Goal: Contribute content

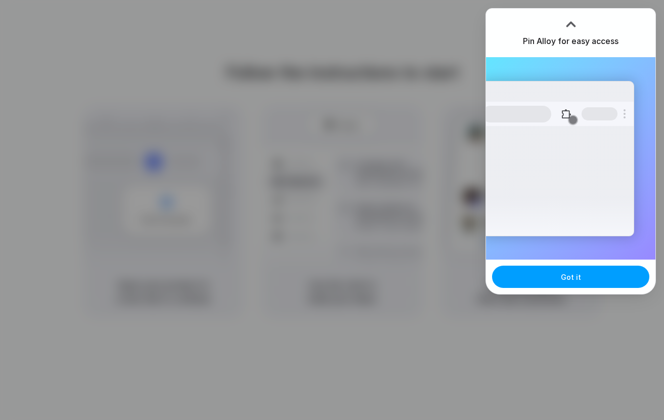
click at [599, 278] on button "Got it" at bounding box center [570, 277] width 157 height 22
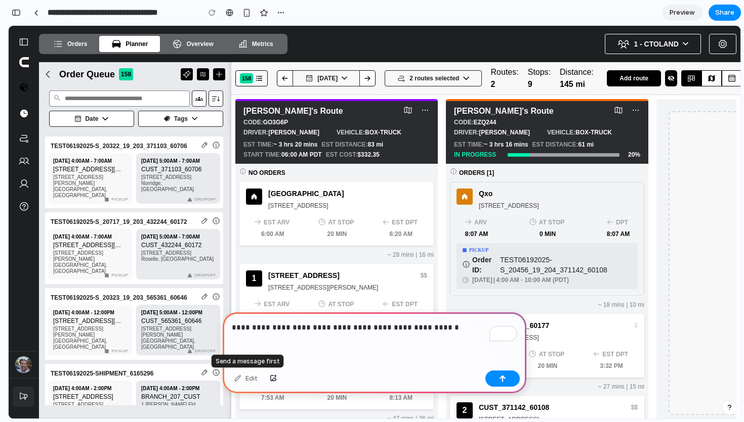
click at [248, 378] on div "Edit" at bounding box center [245, 379] width 33 height 16
click at [359, 330] on p "**********" at bounding box center [374, 328] width 285 height 12
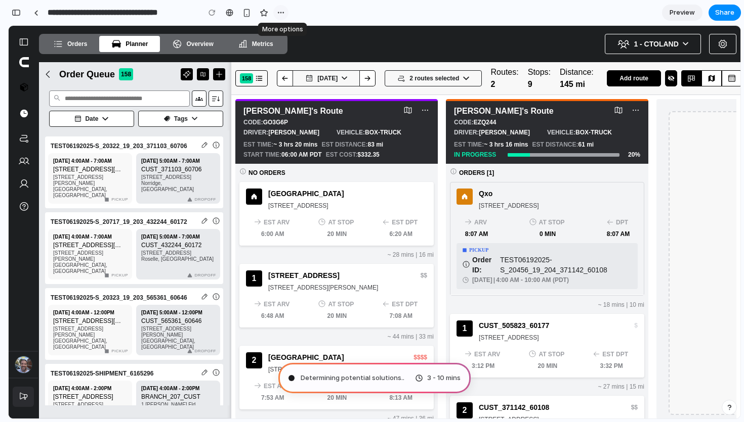
click at [281, 14] on div "button" at bounding box center [281, 13] width 8 height 8
click at [15, 12] on div "button" at bounding box center [16, 12] width 9 height 7
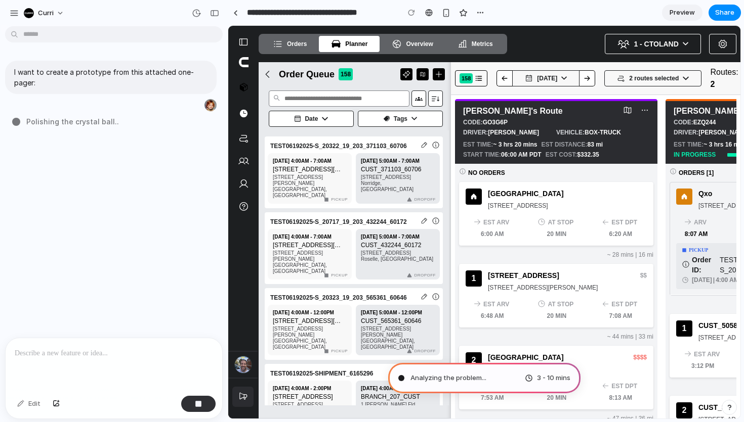
type input "**********"
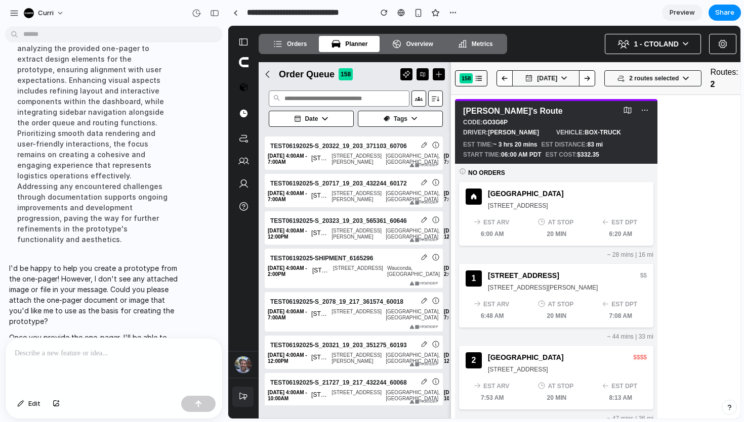
scroll to position [131, 0]
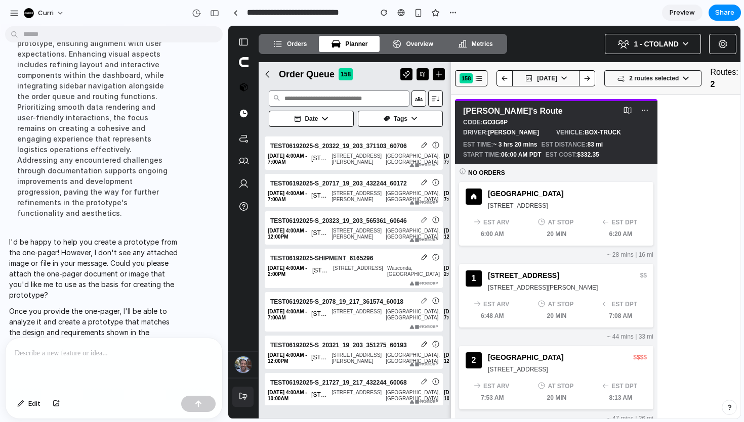
click at [97, 363] on div at bounding box center [114, 365] width 217 height 54
click at [107, 359] on div "To enrich screen reader interactions, please activate Accessibility in Grammarl…" at bounding box center [114, 365] width 217 height 54
click at [102, 358] on p "To enrich screen reader interactions, please activate Accessibility in Grammarl…" at bounding box center [114, 354] width 198 height 12
paste div "To enrich screen reader interactions, please activate Accessibility in Grammarl…"
click at [102, 358] on p "To enrich screen reader interactions, please activate Accessibility in Grammarl…" at bounding box center [114, 354] width 198 height 12
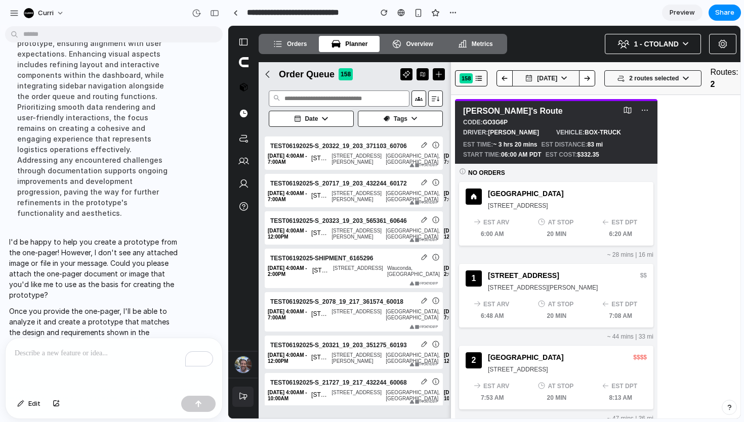
click at [102, 358] on p "To enrich screen reader interactions, please activate Accessibility in Grammarl…" at bounding box center [114, 354] width 198 height 12
click at [121, 273] on p "I'd be happy to help you create a prototype from the one-pager! However, I don'…" at bounding box center [93, 269] width 169 height 64
